Goal: Use online tool/utility

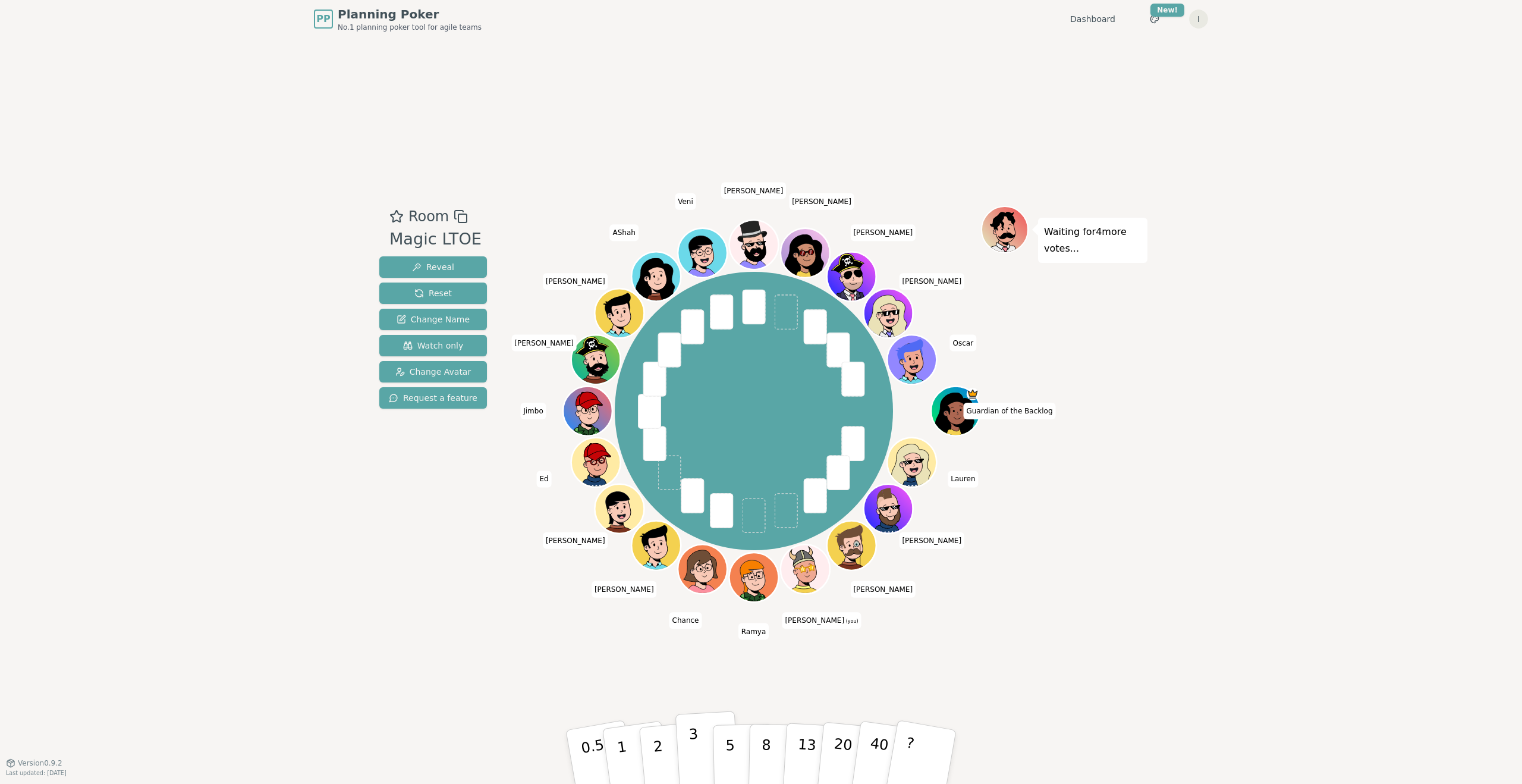
click at [697, 736] on button "3" at bounding box center [708, 757] width 65 height 92
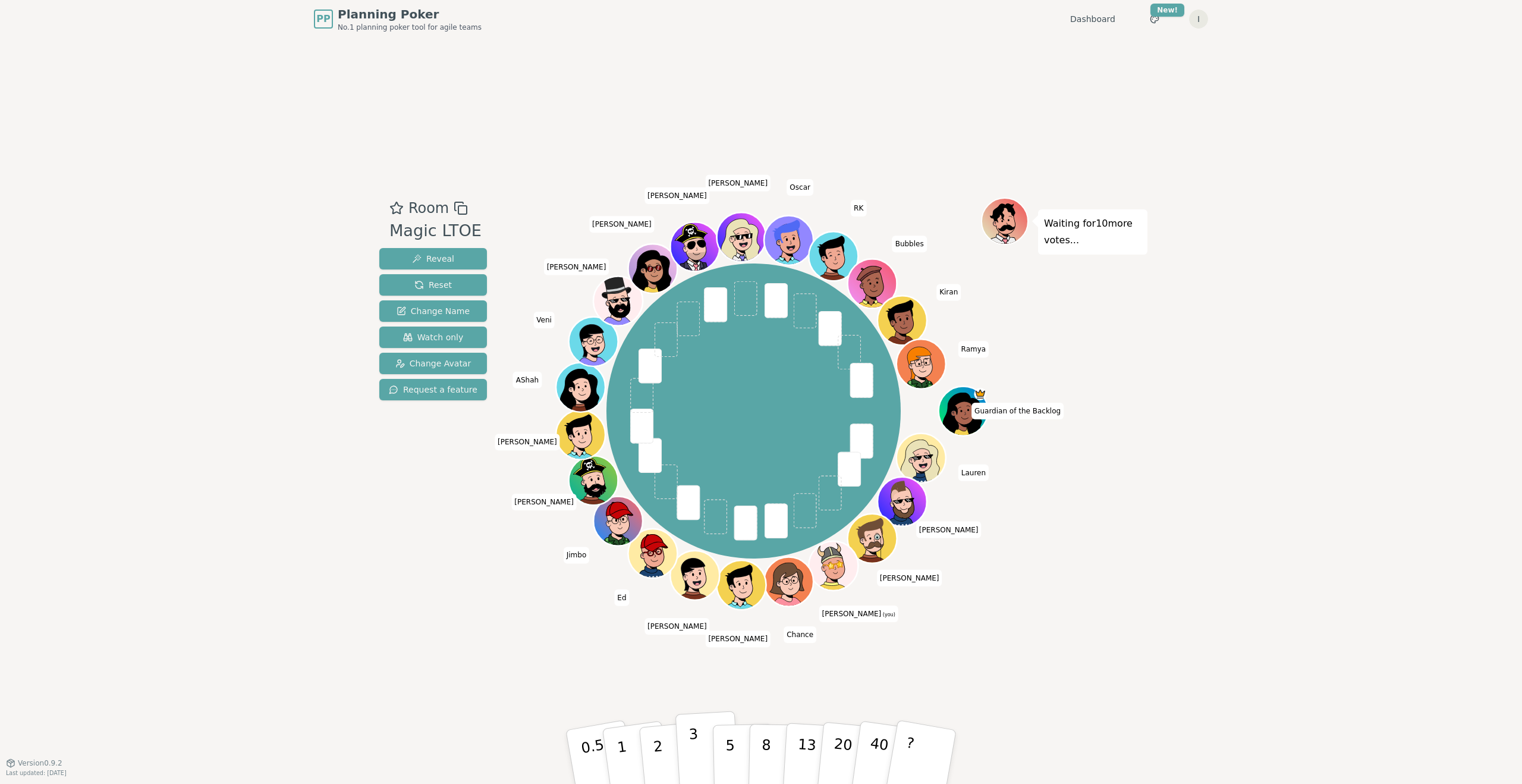
click at [687, 748] on button "3" at bounding box center [708, 757] width 65 height 92
click at [666, 751] on button "2" at bounding box center [672, 757] width 68 height 95
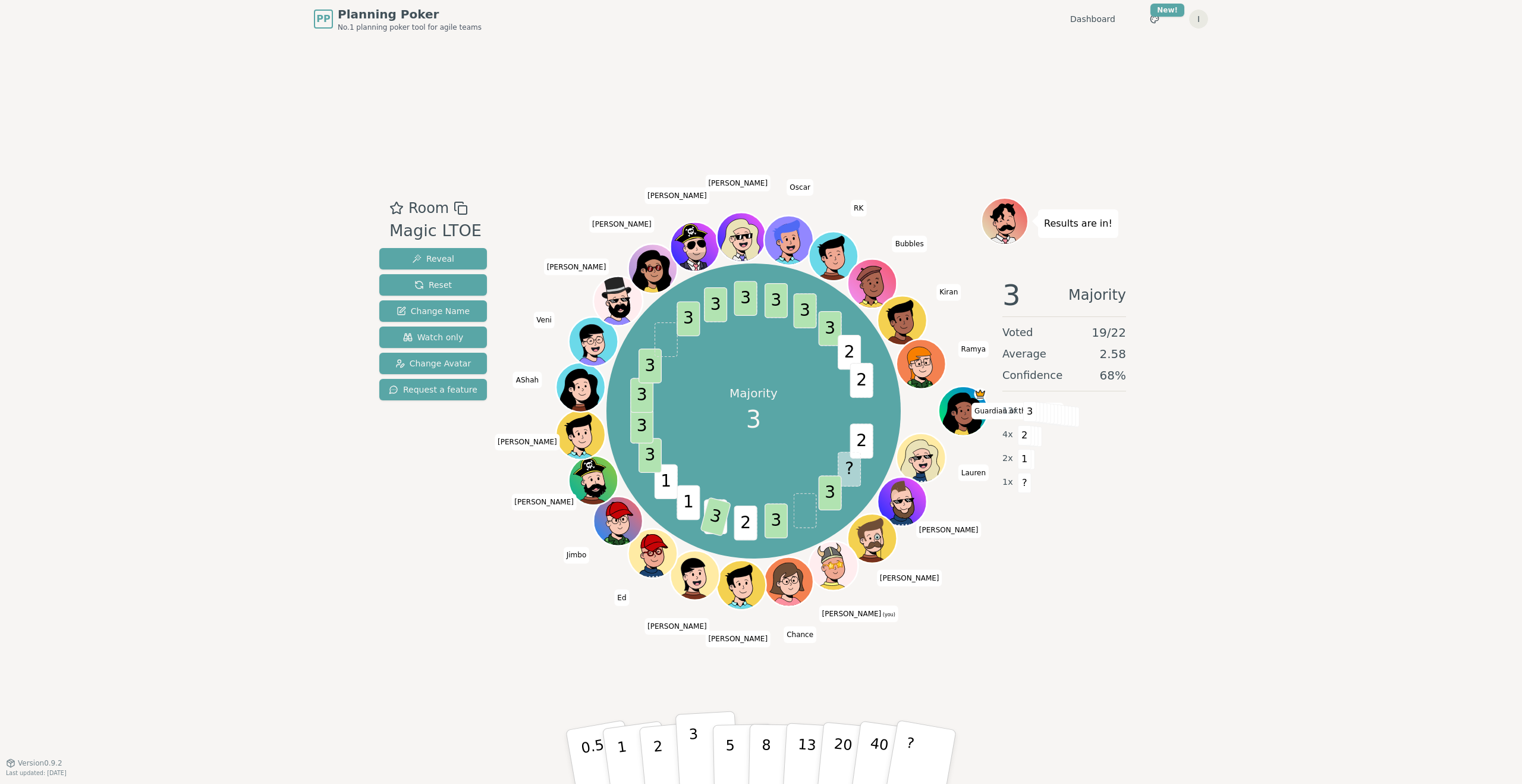
click at [684, 738] on button "3" at bounding box center [708, 757] width 65 height 92
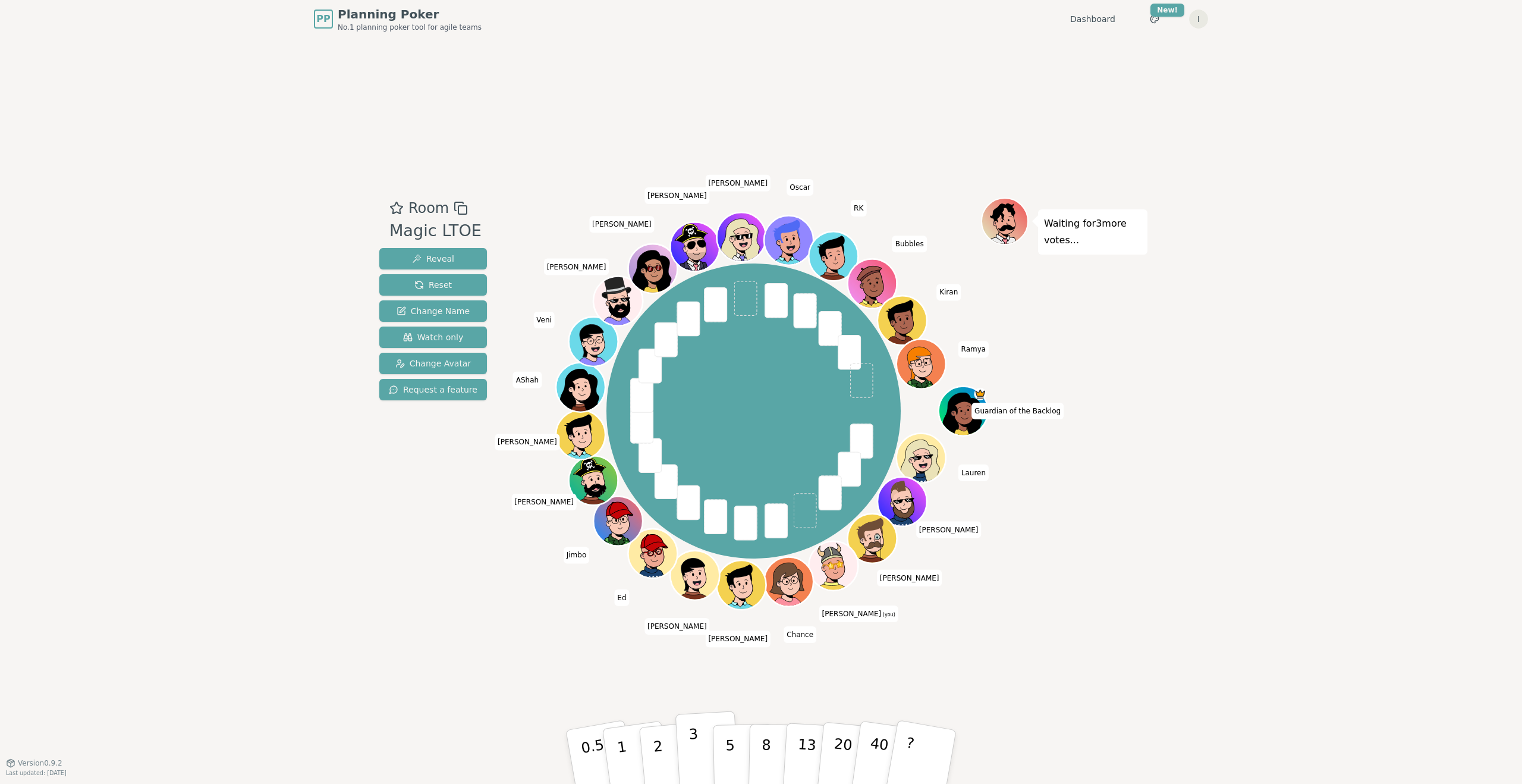
click at [684, 744] on button "3" at bounding box center [708, 757] width 65 height 92
click at [660, 733] on button "2" at bounding box center [672, 757] width 68 height 95
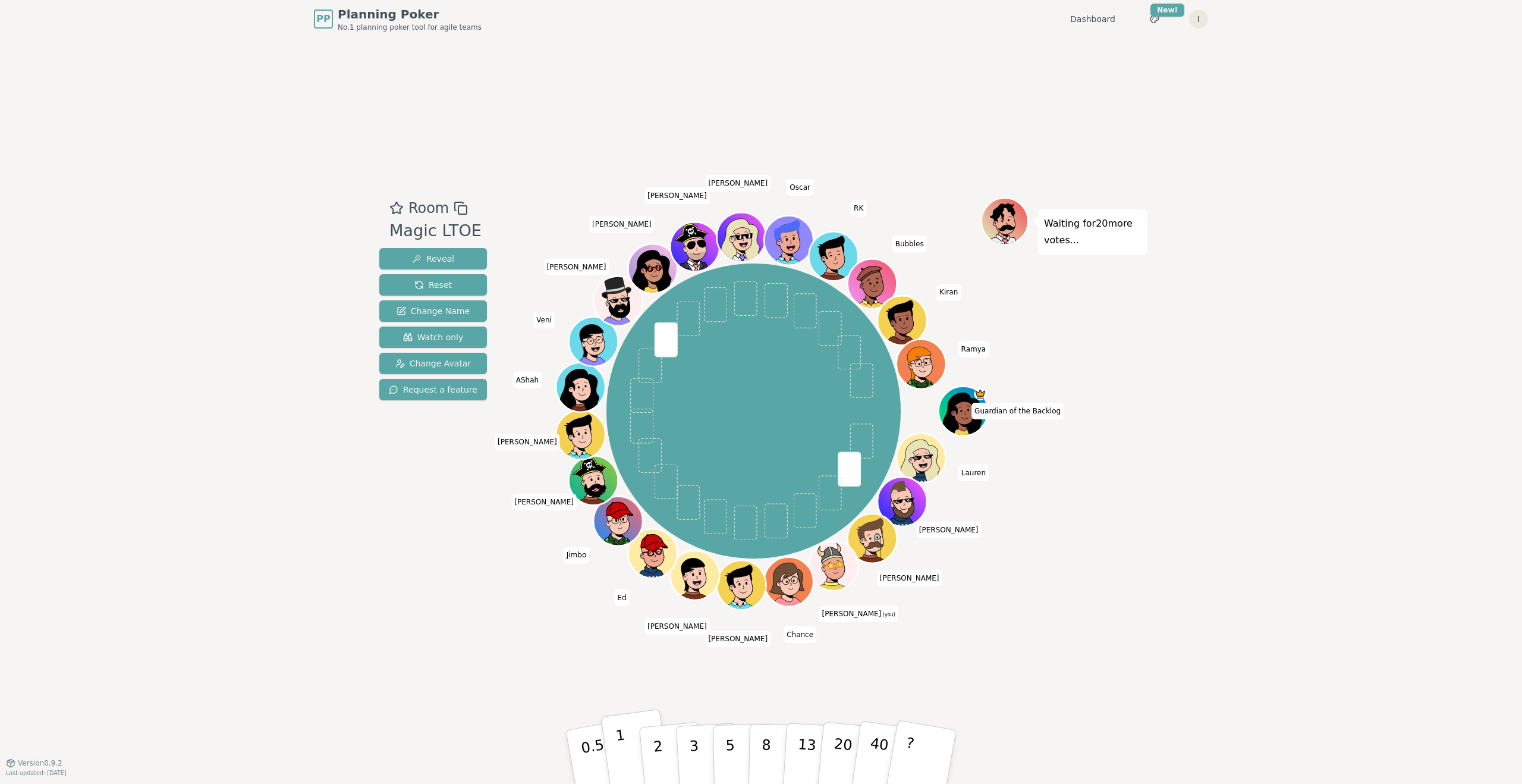
click at [611, 738] on button "1" at bounding box center [636, 757] width 71 height 96
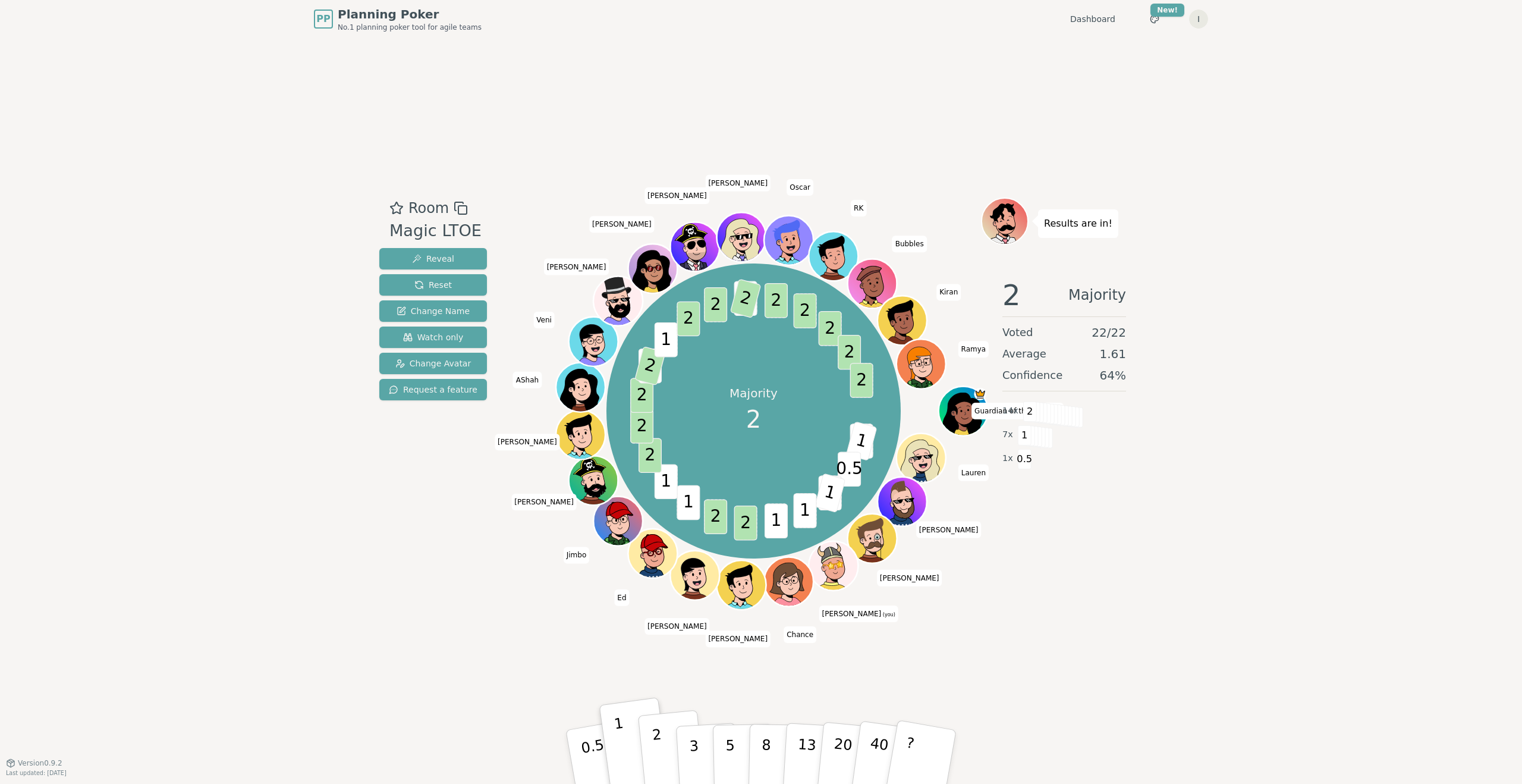
click at [657, 751] on p "2" at bounding box center [659, 759] width 15 height 65
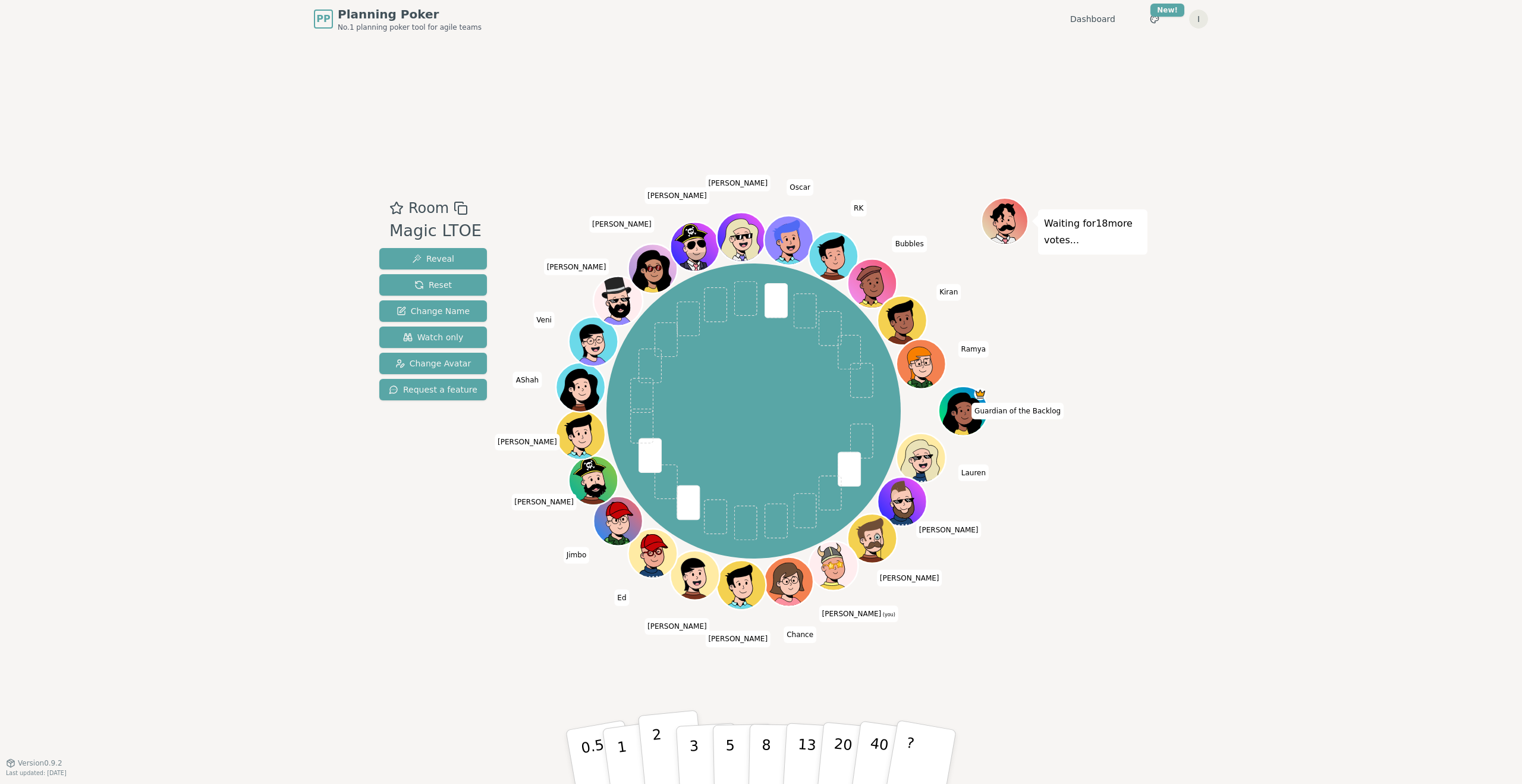
click at [661, 736] on button "2" at bounding box center [672, 757] width 68 height 95
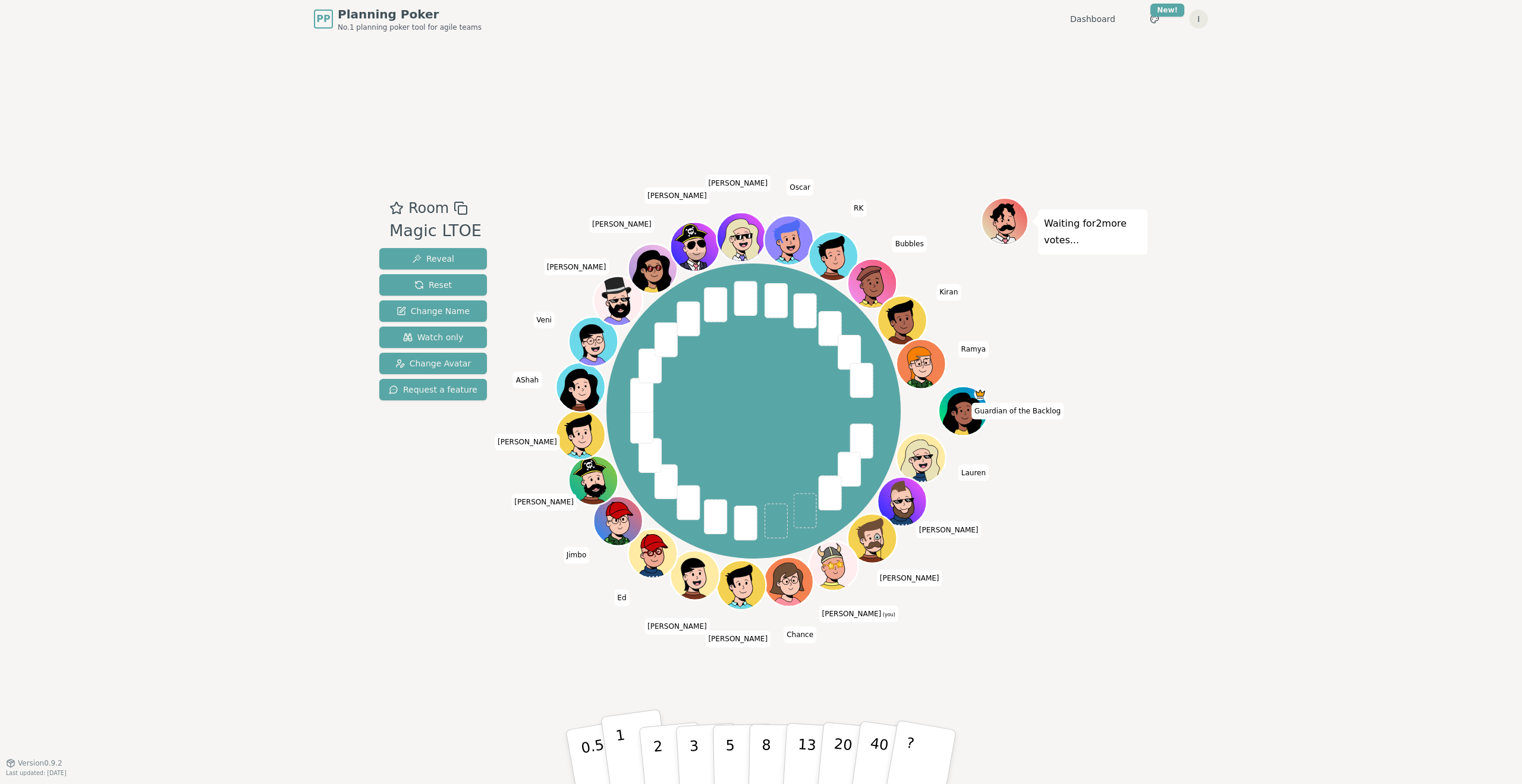
click at [629, 744] on button "1" at bounding box center [636, 757] width 71 height 96
